Goal: Task Accomplishment & Management: Manage account settings

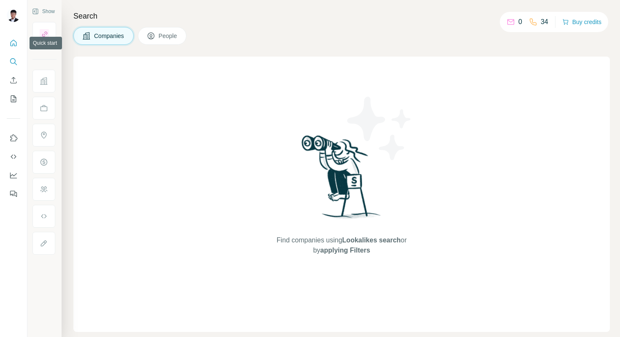
click at [11, 45] on icon "Quick start" at bounding box center [13, 43] width 8 height 8
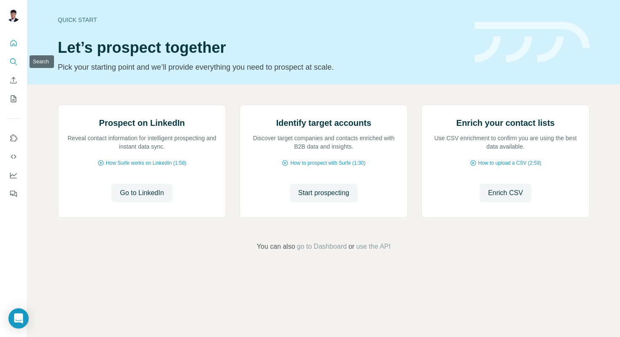
click at [14, 62] on icon "Search" at bounding box center [13, 61] width 8 height 8
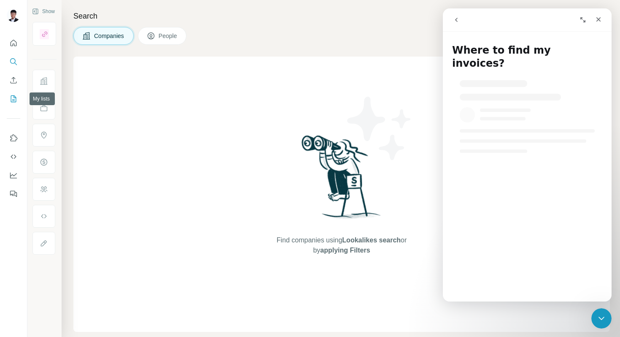
click at [12, 100] on icon "My lists" at bounding box center [14, 97] width 4 height 5
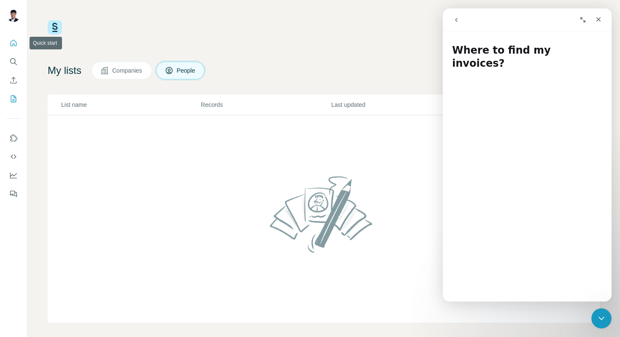
click at [17, 43] on icon "Quick start" at bounding box center [13, 43] width 8 height 8
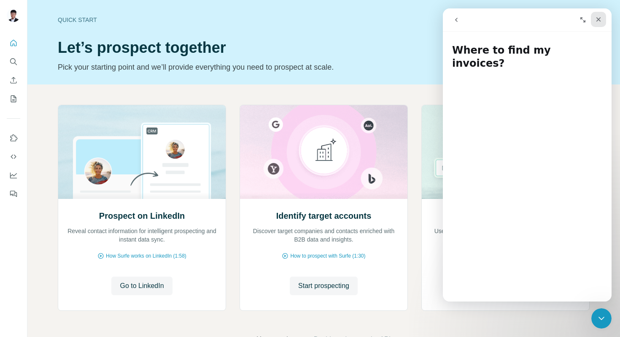
click at [596, 21] on icon "Close" at bounding box center [598, 19] width 7 height 7
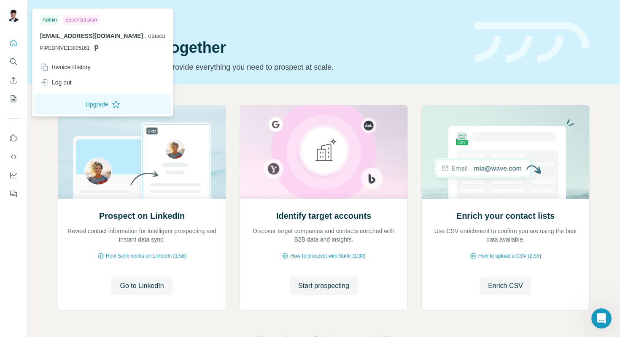
click at [12, 20] on img at bounding box center [13, 14] width 13 height 13
click at [102, 64] on div "Invoice History" at bounding box center [102, 66] width 135 height 15
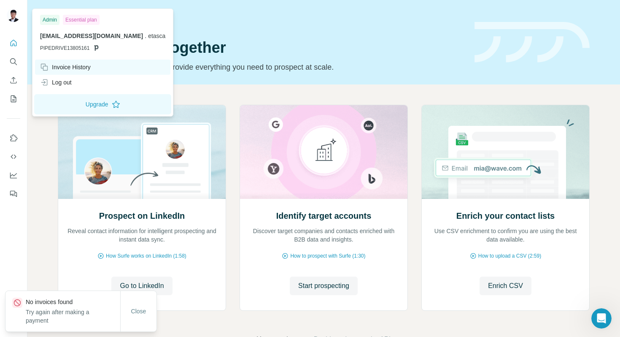
click at [94, 67] on div "Invoice History" at bounding box center [102, 66] width 135 height 15
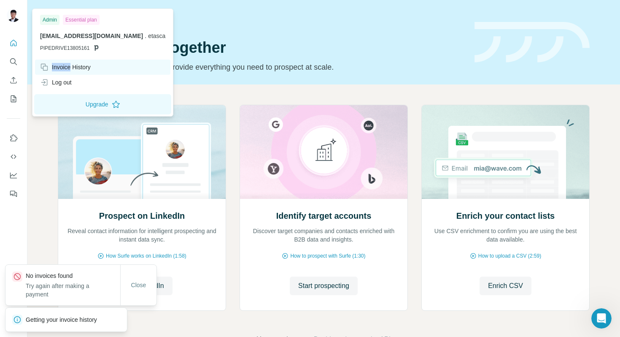
click at [94, 67] on div "Invoice History" at bounding box center [102, 66] width 135 height 15
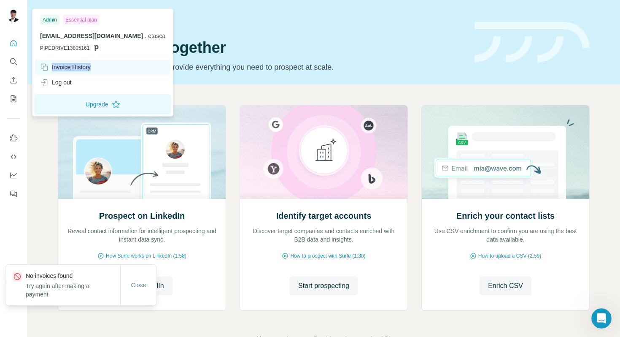
click at [94, 67] on div "Invoice History" at bounding box center [102, 66] width 135 height 15
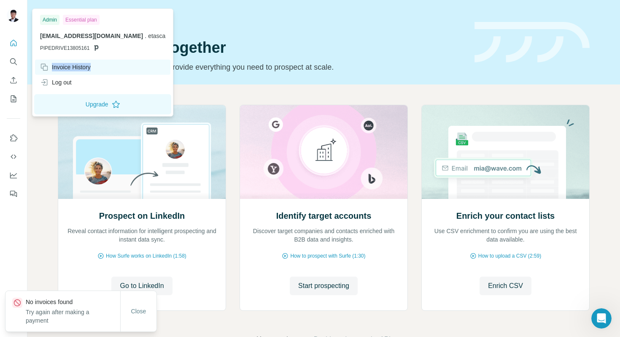
click at [94, 67] on div "Invoice History" at bounding box center [102, 66] width 135 height 15
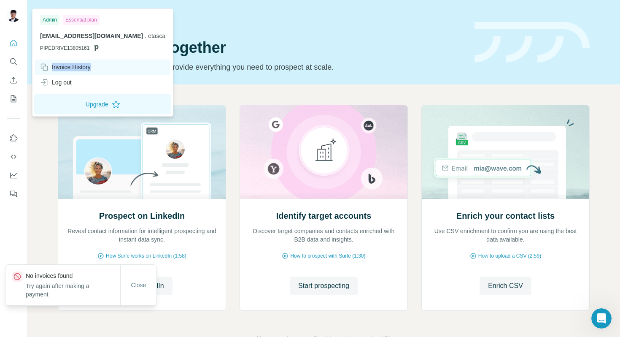
click at [94, 67] on div "Invoice History" at bounding box center [102, 66] width 135 height 15
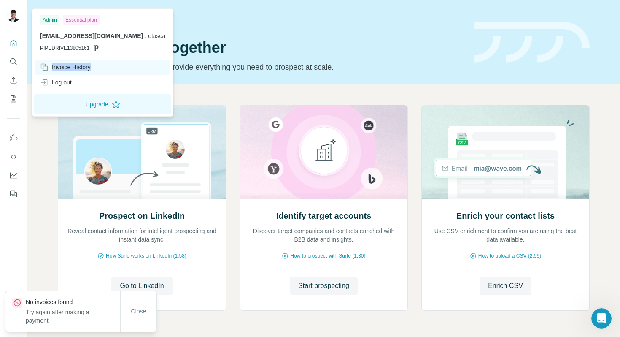
click at [94, 67] on div "Invoice History" at bounding box center [102, 66] width 135 height 15
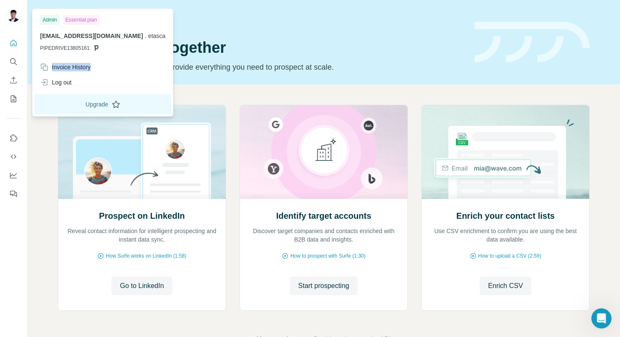
click at [111, 105] on button "Upgrade" at bounding box center [102, 104] width 137 height 20
